Goal: Task Accomplishment & Management: Manage account settings

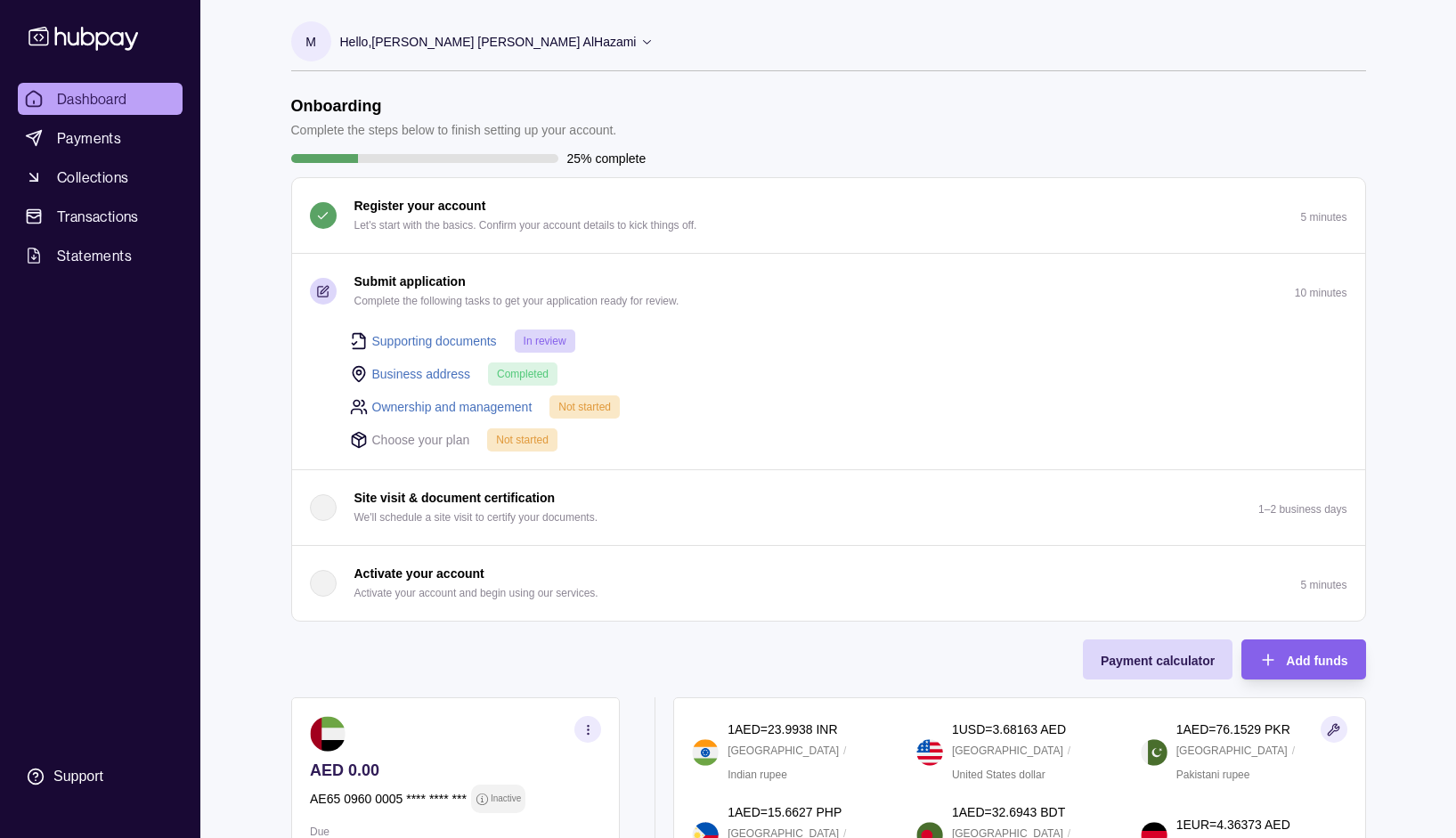
click at [475, 337] on link "Supporting documents" at bounding box center [434, 341] width 124 height 20
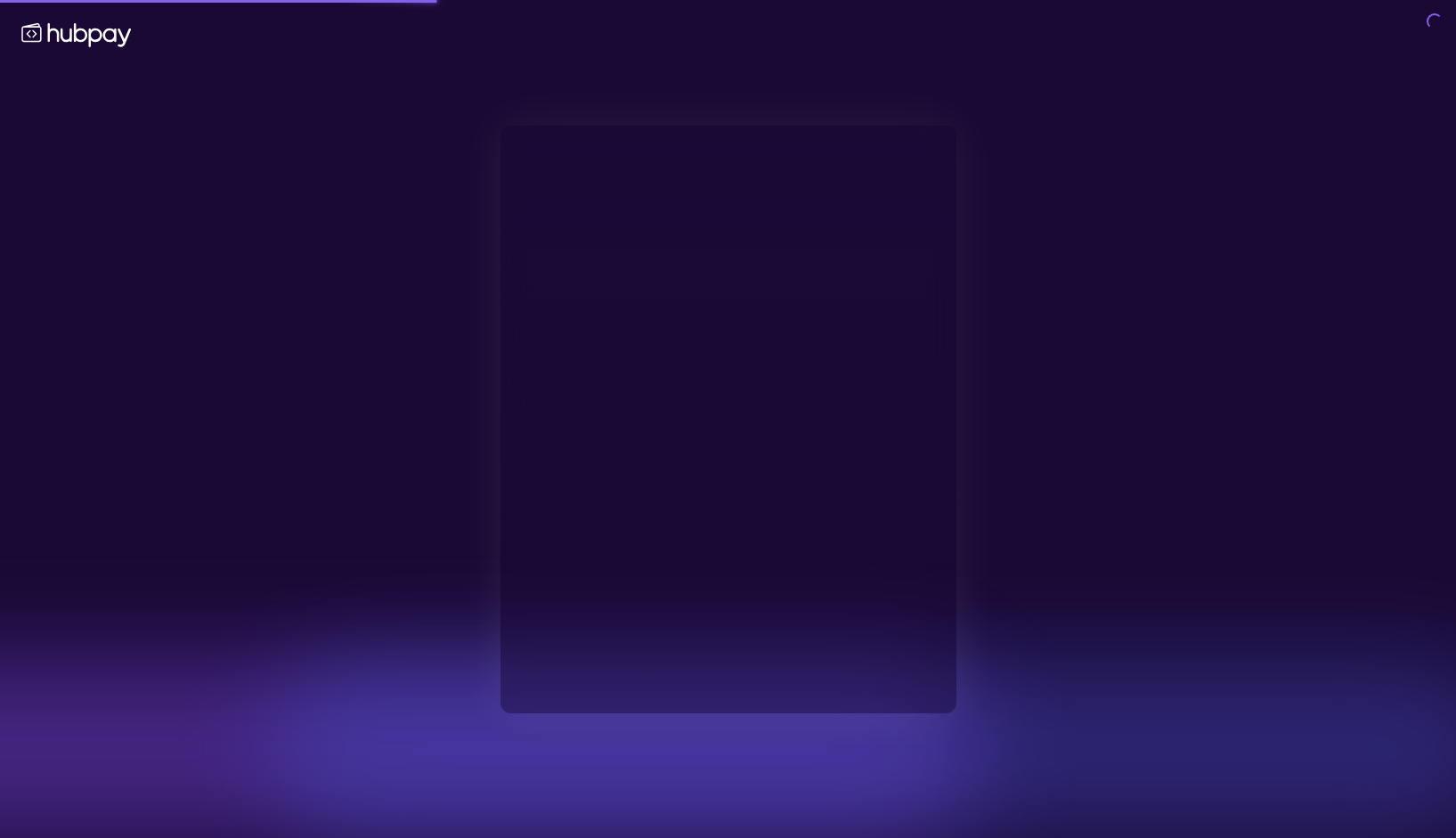
type input "**********"
